Goal: Information Seeking & Learning: Find specific page/section

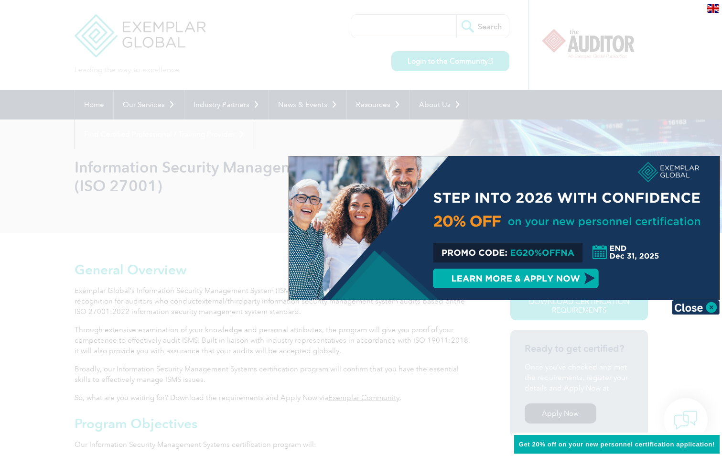
click at [213, 235] on div at bounding box center [361, 228] width 722 height 456
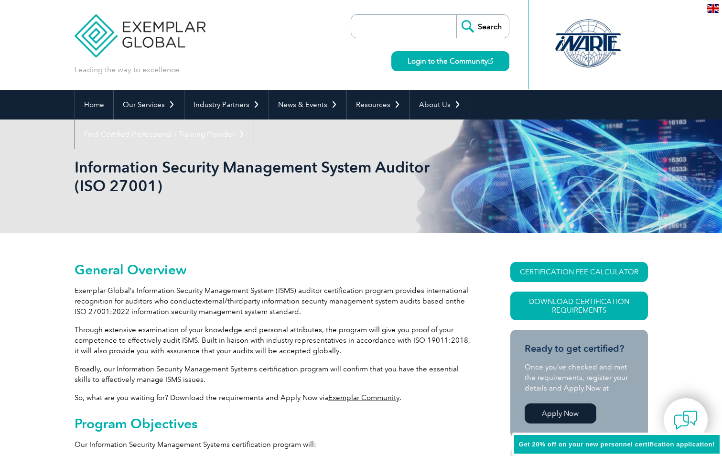
click at [413, 31] on input "search" at bounding box center [406, 26] width 100 height 23
type input "memberships"
click at [456, 15] on input "Search" at bounding box center [482, 26] width 53 height 23
